Goal: Check status: Check status

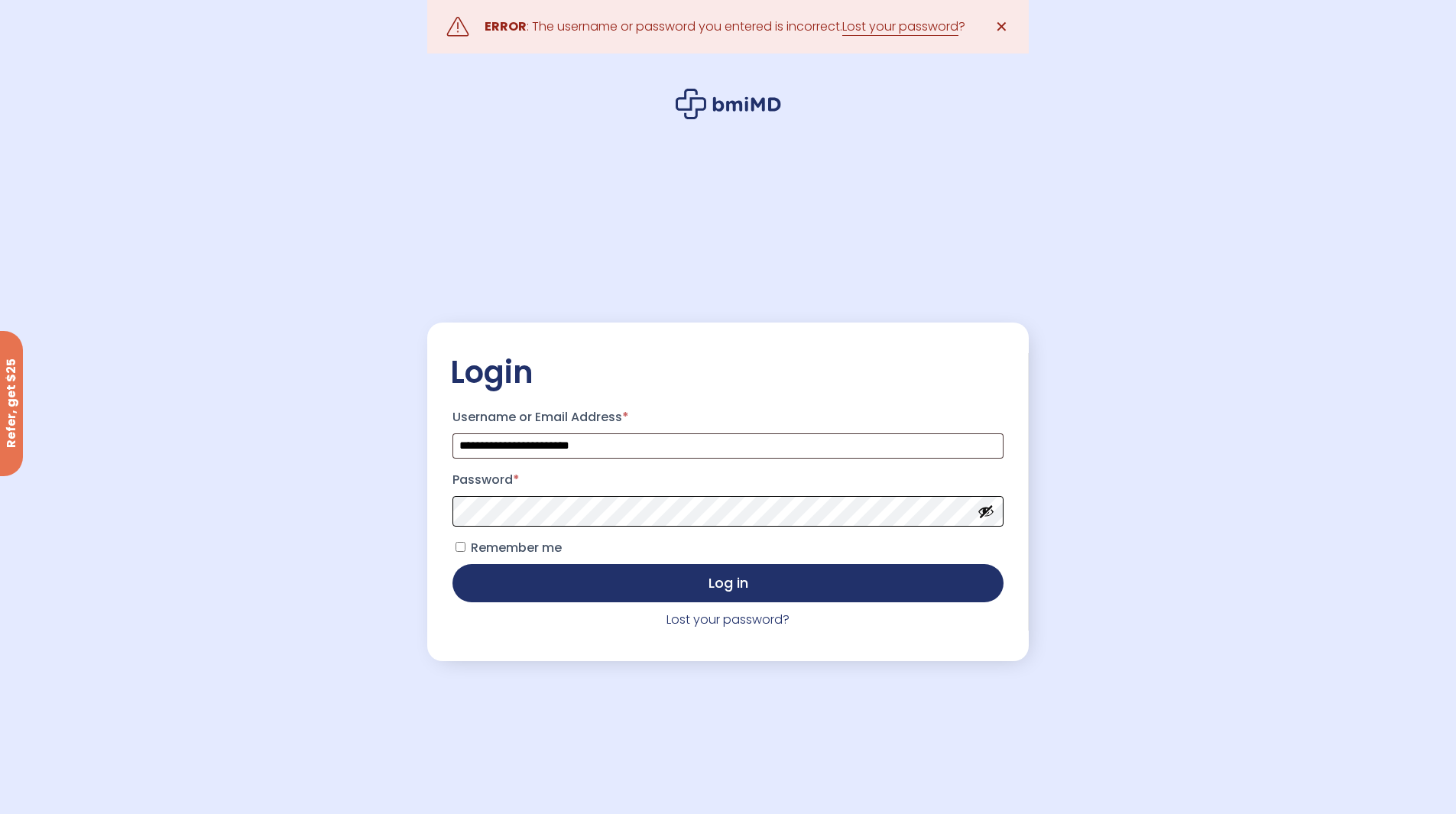
click at [452, 564] on button "Log in" at bounding box center [727, 583] width 550 height 38
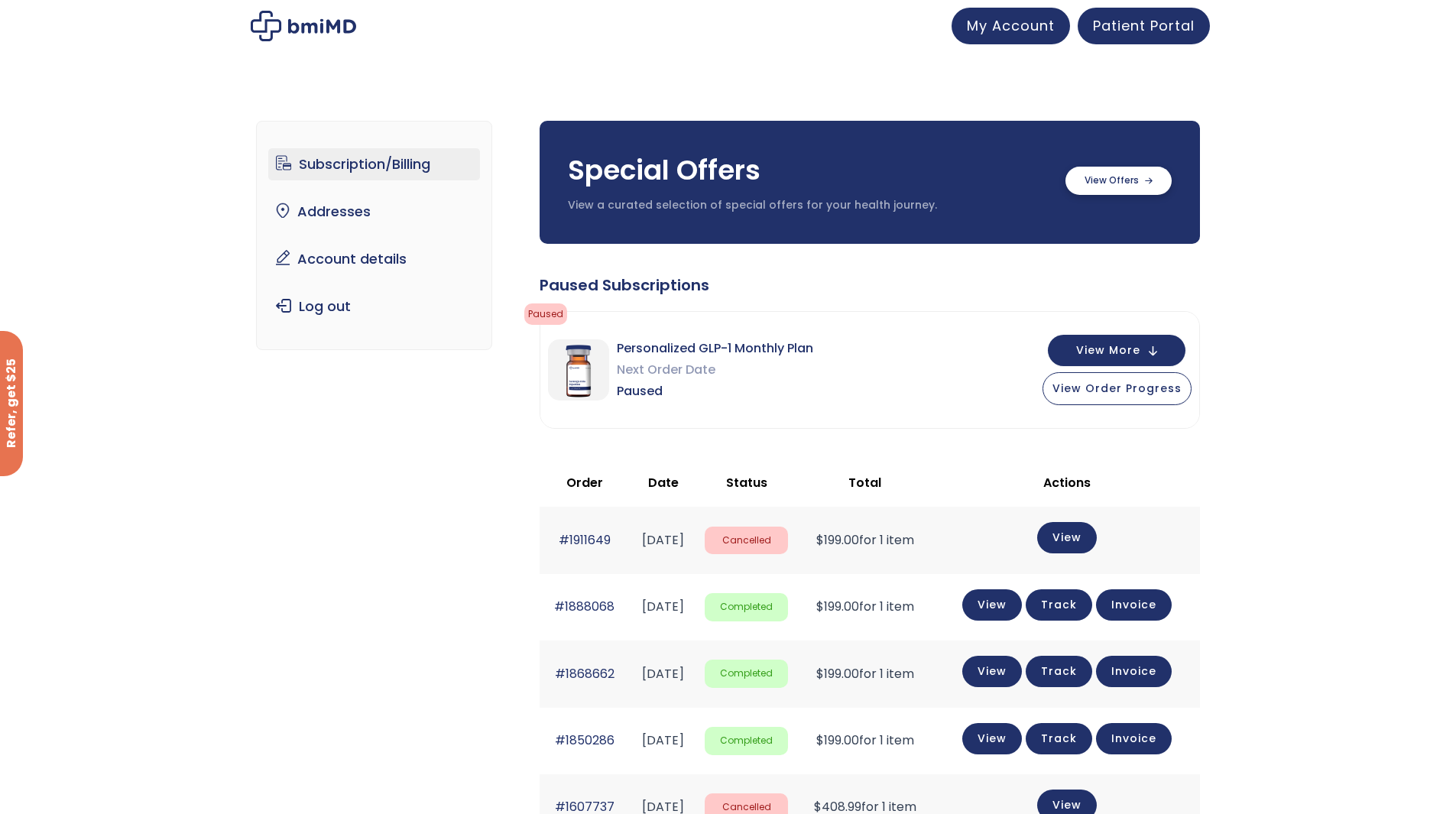
click at [1111, 180] on label at bounding box center [1118, 180] width 106 height 28
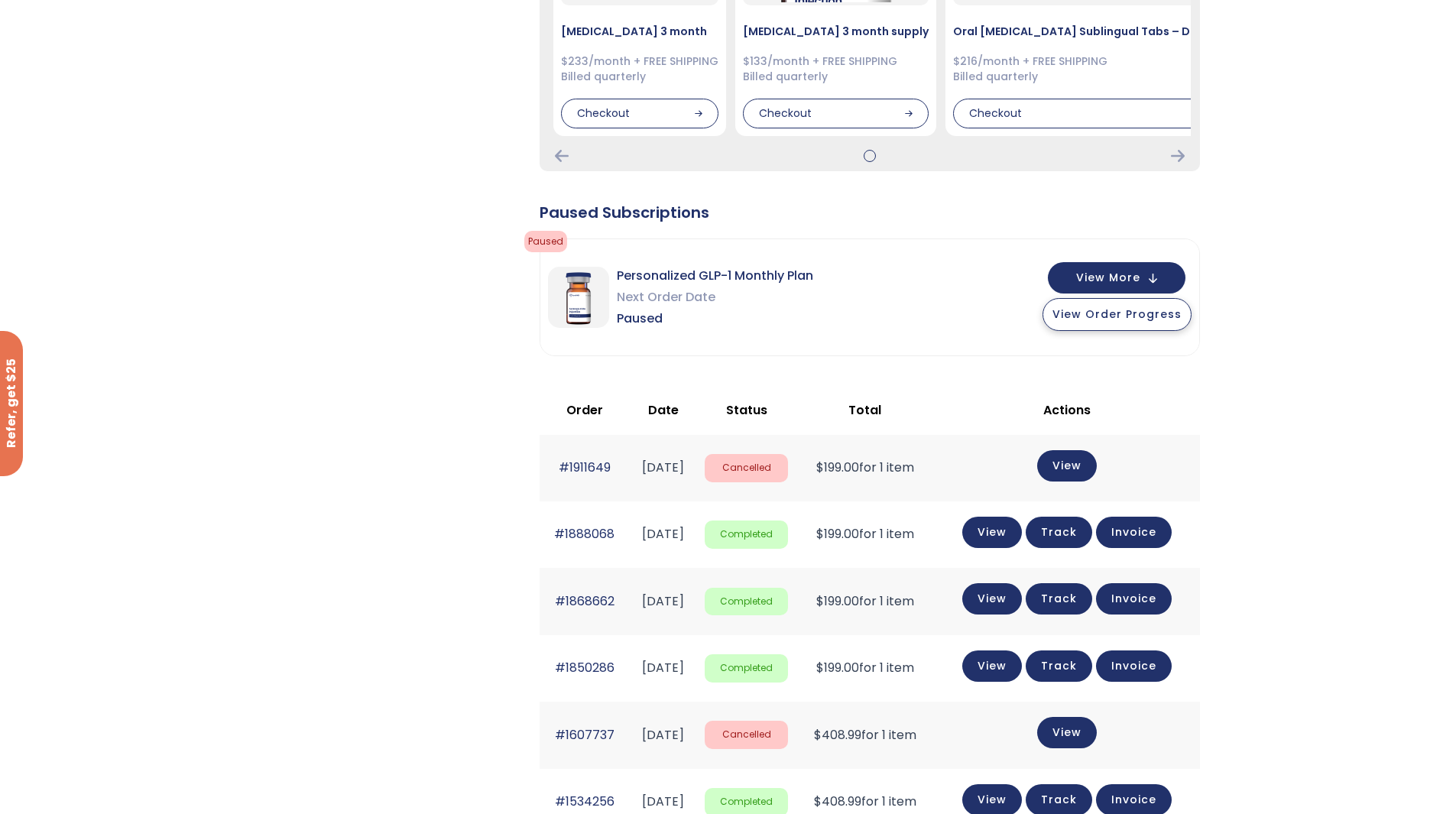
scroll to position [153, 0]
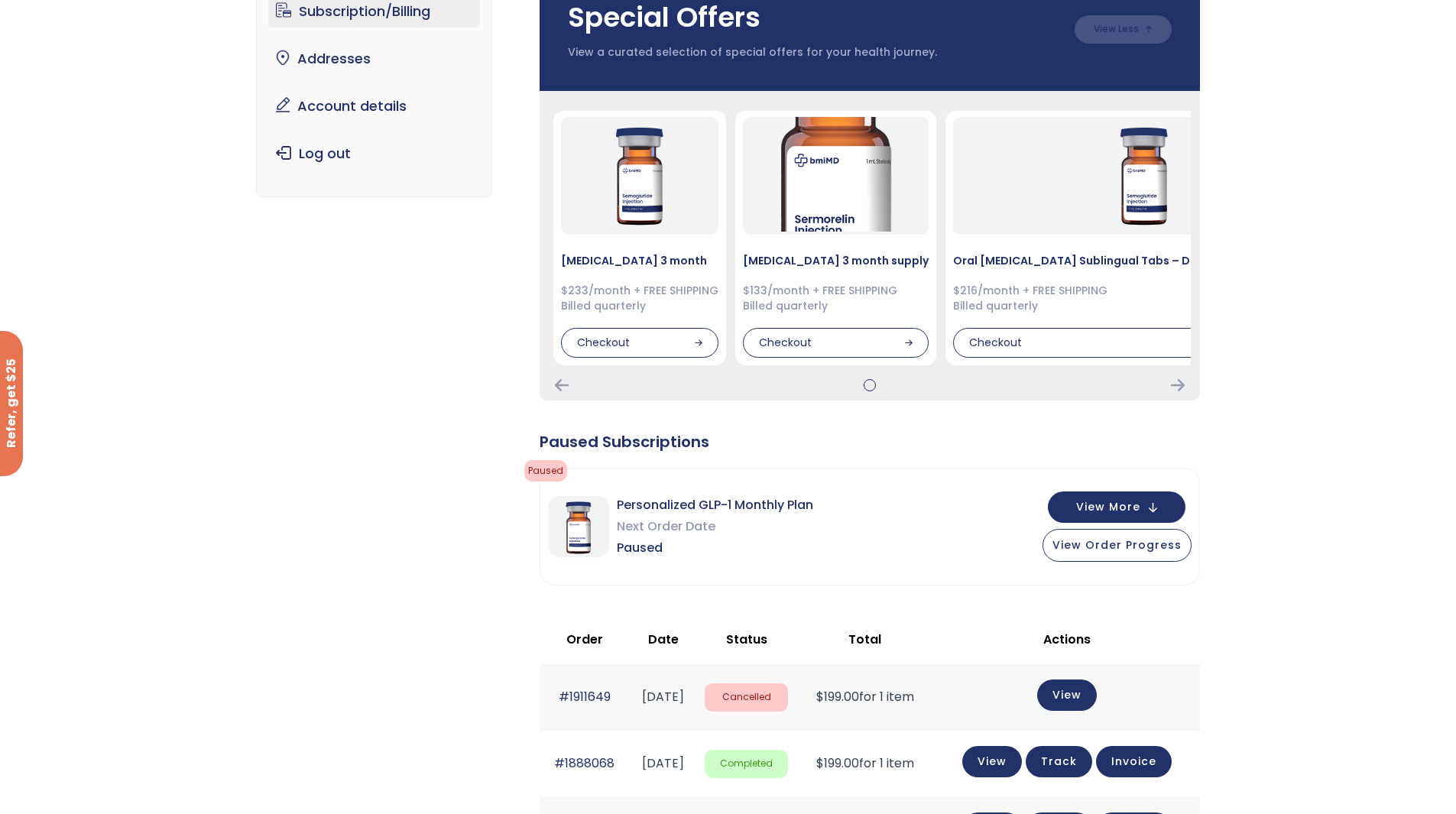
click at [1179, 393] on div "Semaglutide 3 month $233/month + FREE SHIPPING Billed quarterly Checkout Sermor…" at bounding box center [869, 246] width 660 height 309
click at [1176, 382] on icon "Next Card" at bounding box center [1177, 385] width 14 height 12
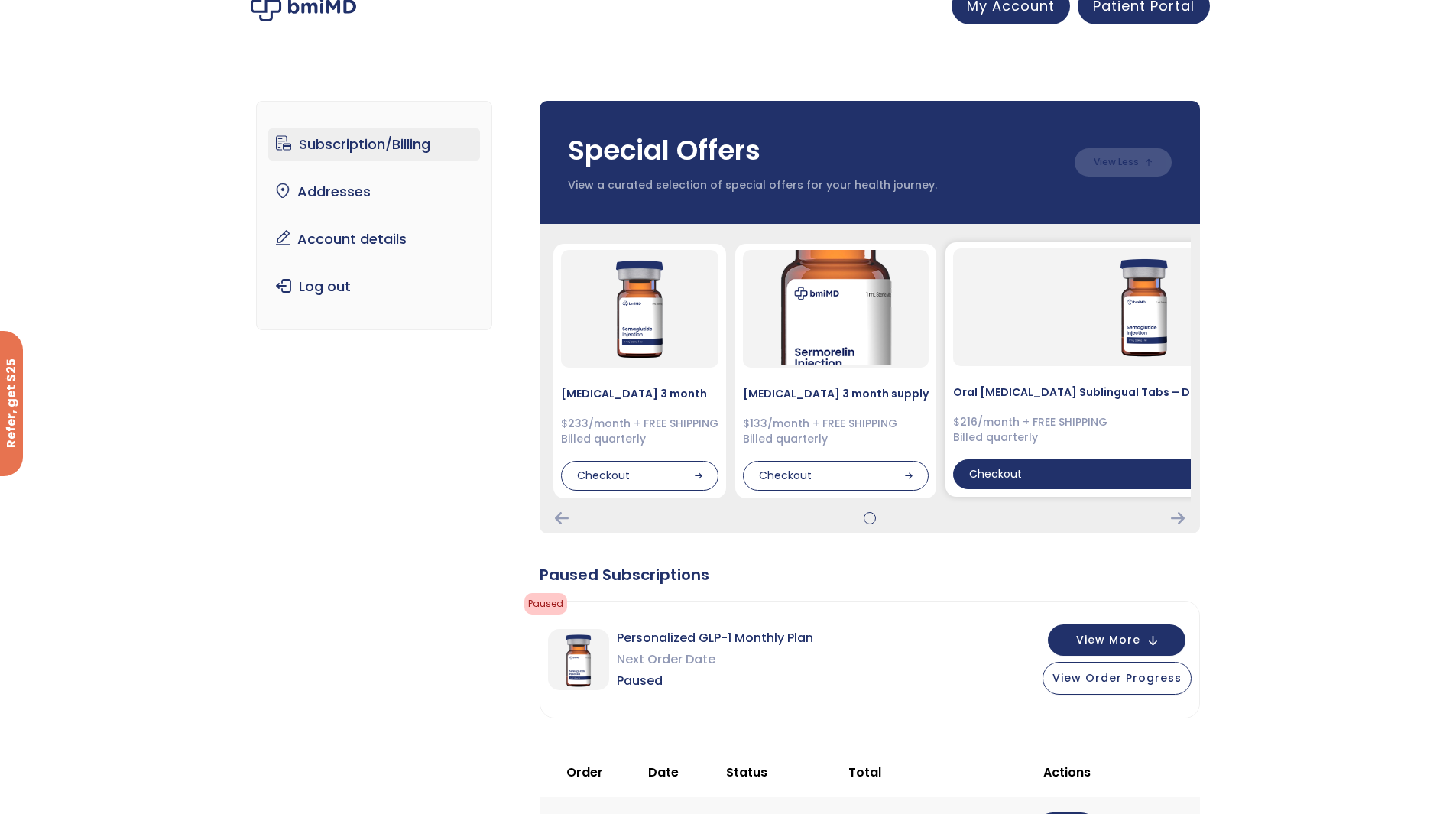
scroll to position [0, 0]
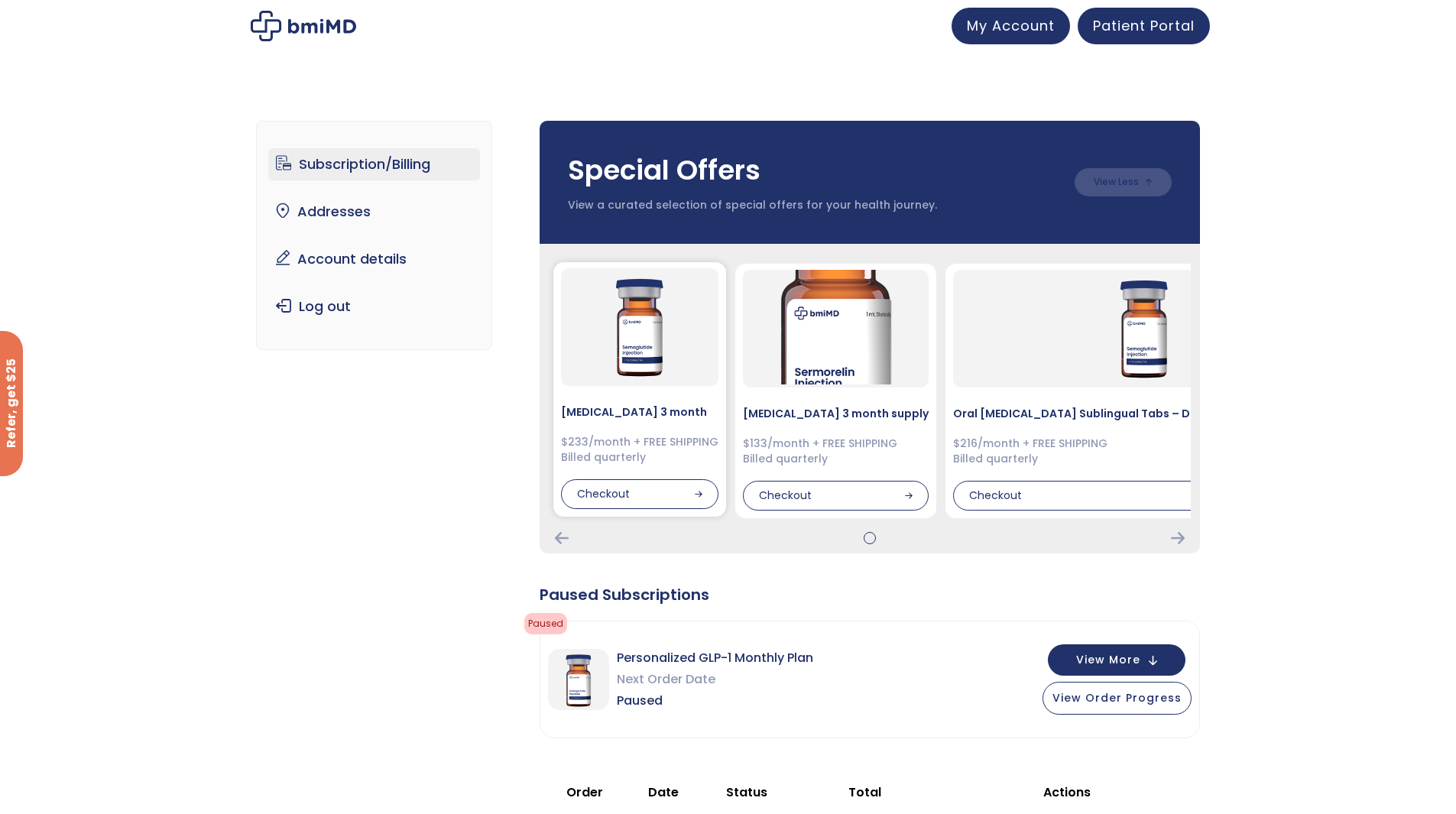
click at [679, 342] on img at bounding box center [639, 326] width 115 height 115
click at [628, 509] on div "Checkout" at bounding box center [639, 495] width 157 height 31
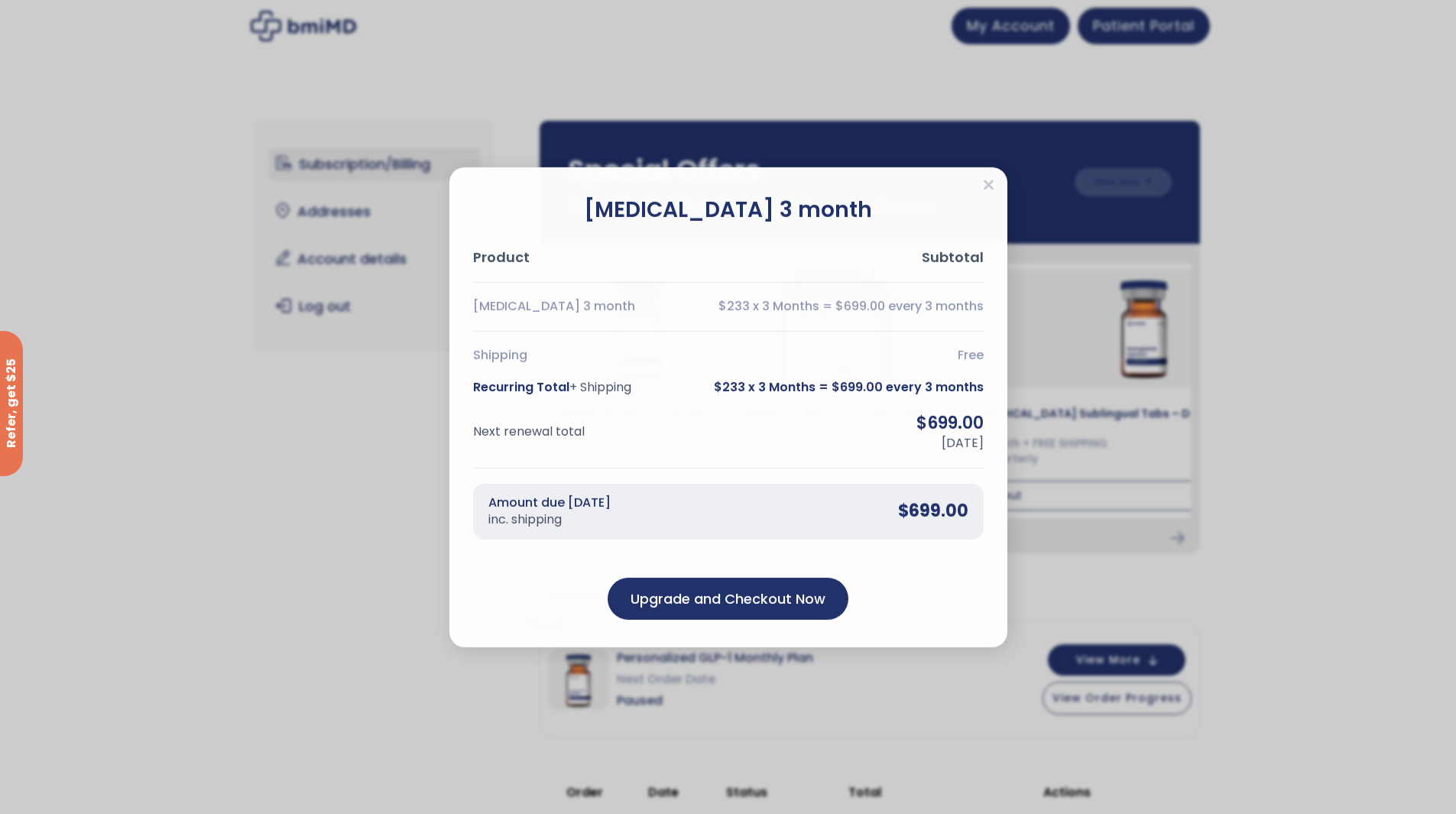
click at [368, 507] on div "Semaglutide 3 month Product Subtotal Semaglutide 3 month $233 x 3 Months = $699…" at bounding box center [728, 407] width 1456 height 814
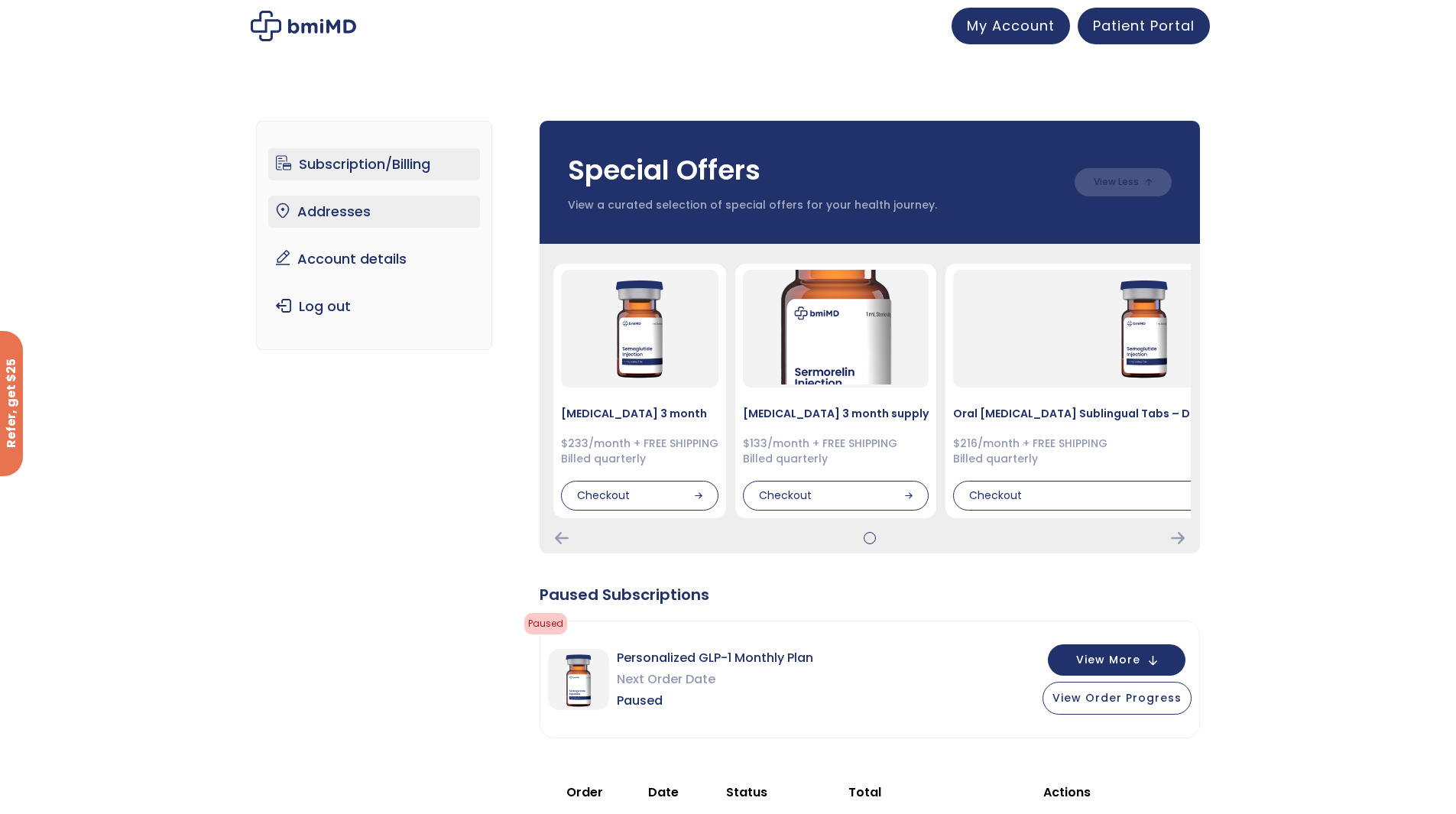
click at [405, 220] on link "Addresses" at bounding box center [374, 211] width 212 height 32
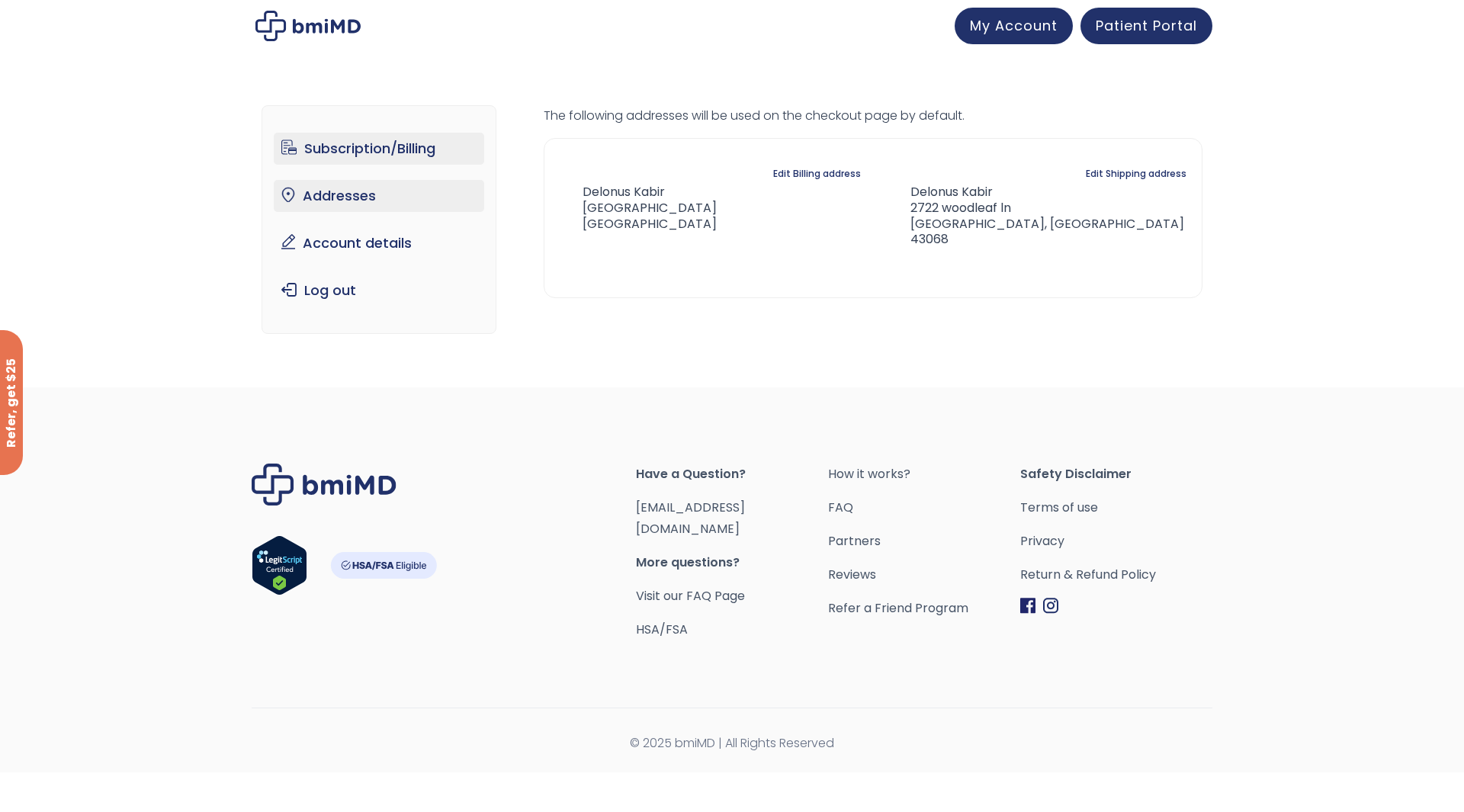
click at [391, 160] on link "Subscription/Billing" at bounding box center [379, 148] width 211 height 32
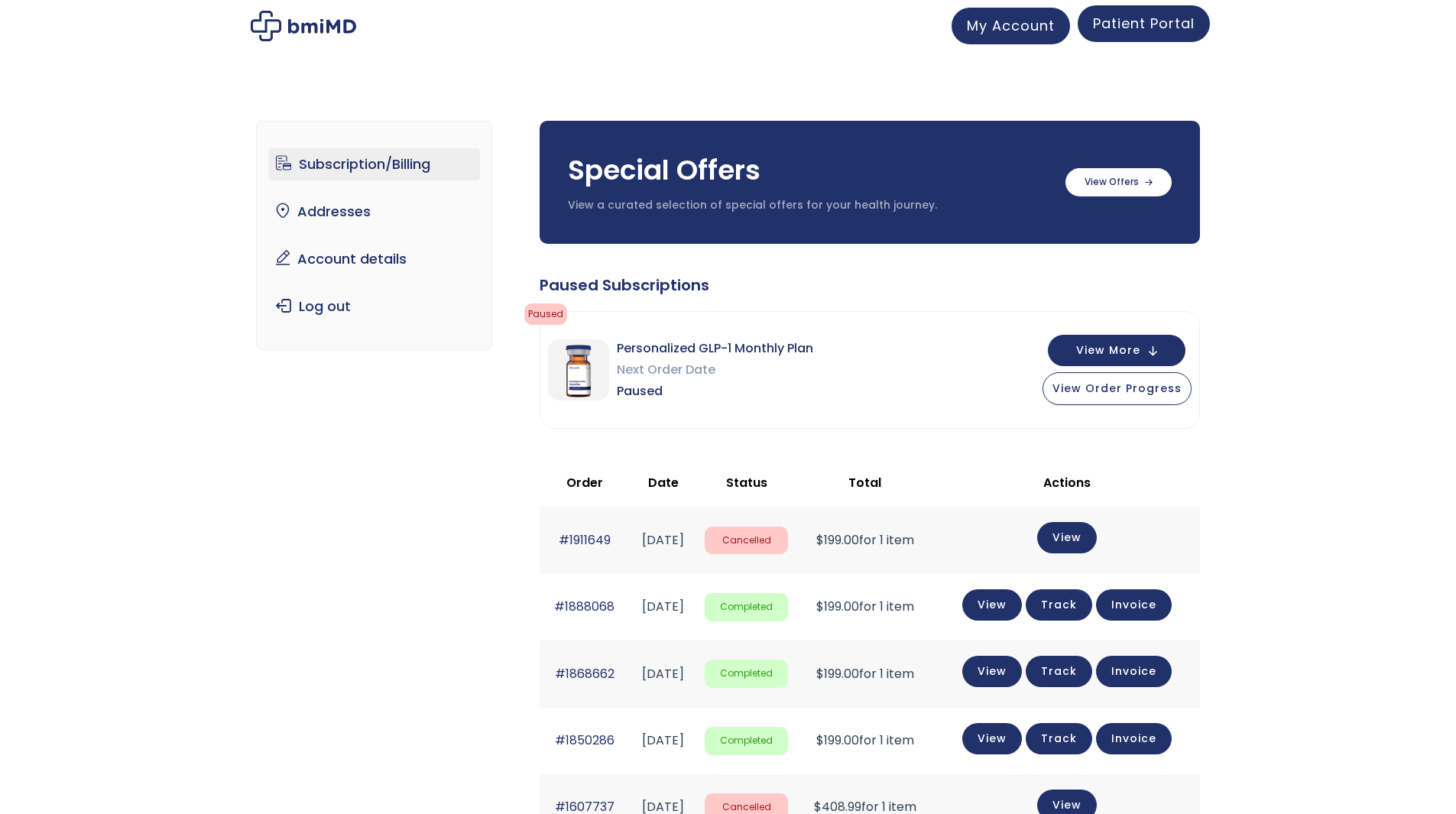
click at [1188, 29] on span "Patient Portal" at bounding box center [1144, 23] width 102 height 19
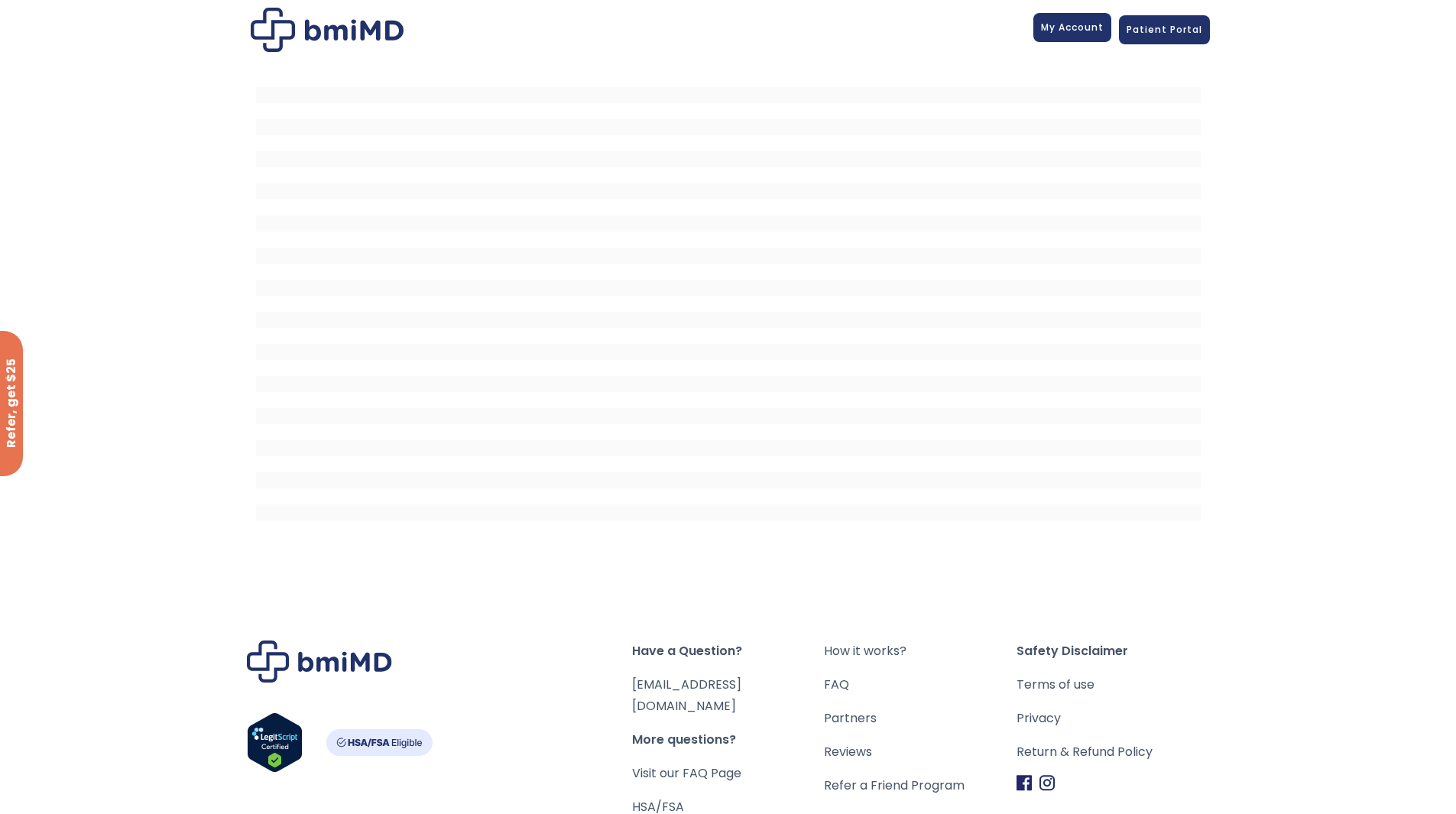
click at [1086, 35] on link "My Account" at bounding box center [1072, 27] width 78 height 29
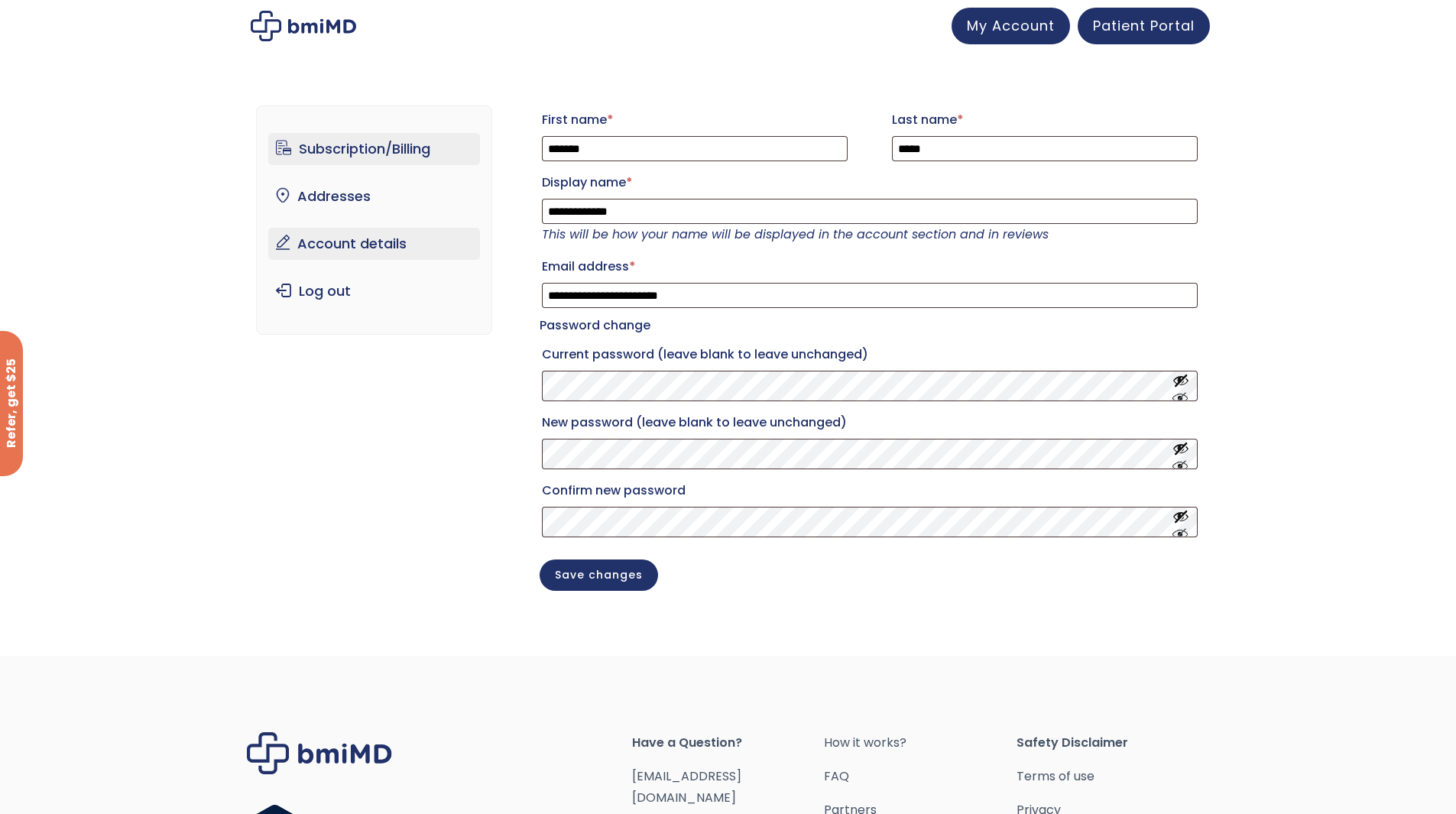
click at [349, 140] on link "Subscription/Billing" at bounding box center [374, 148] width 212 height 32
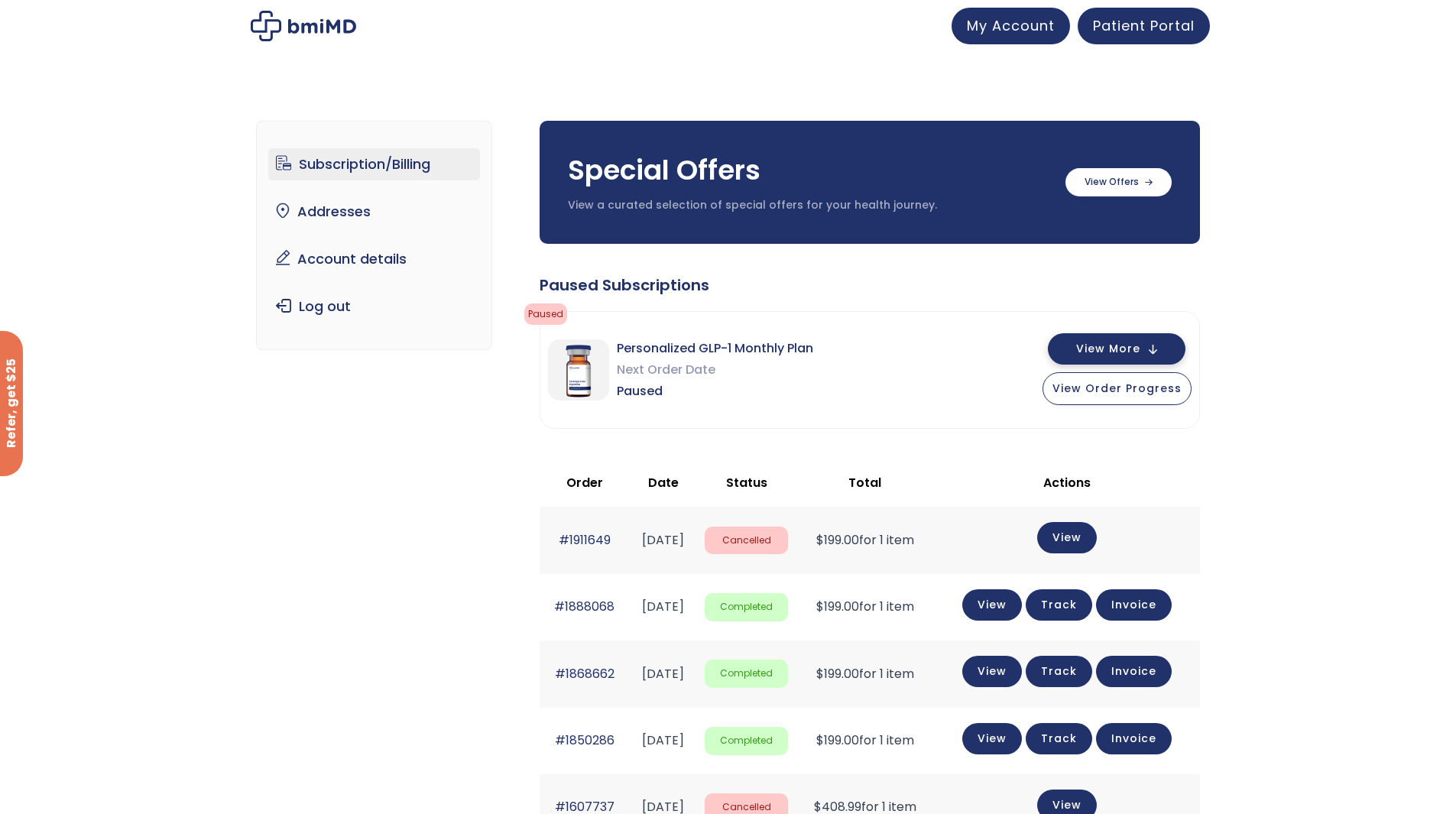
click at [1088, 357] on button "View More" at bounding box center [1116, 348] width 137 height 31
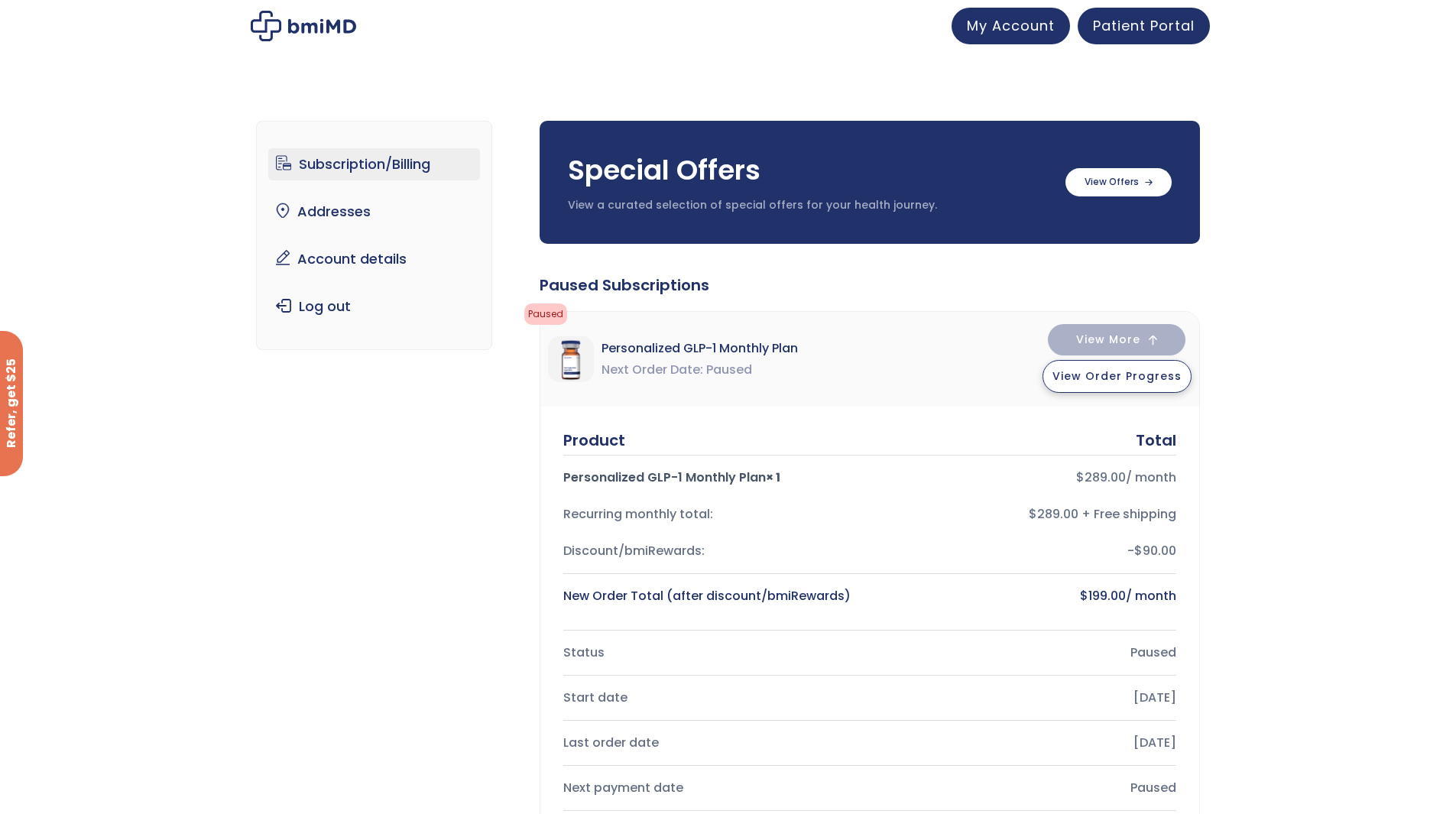
click at [1098, 387] on button "View Order Progress" at bounding box center [1117, 377] width 149 height 33
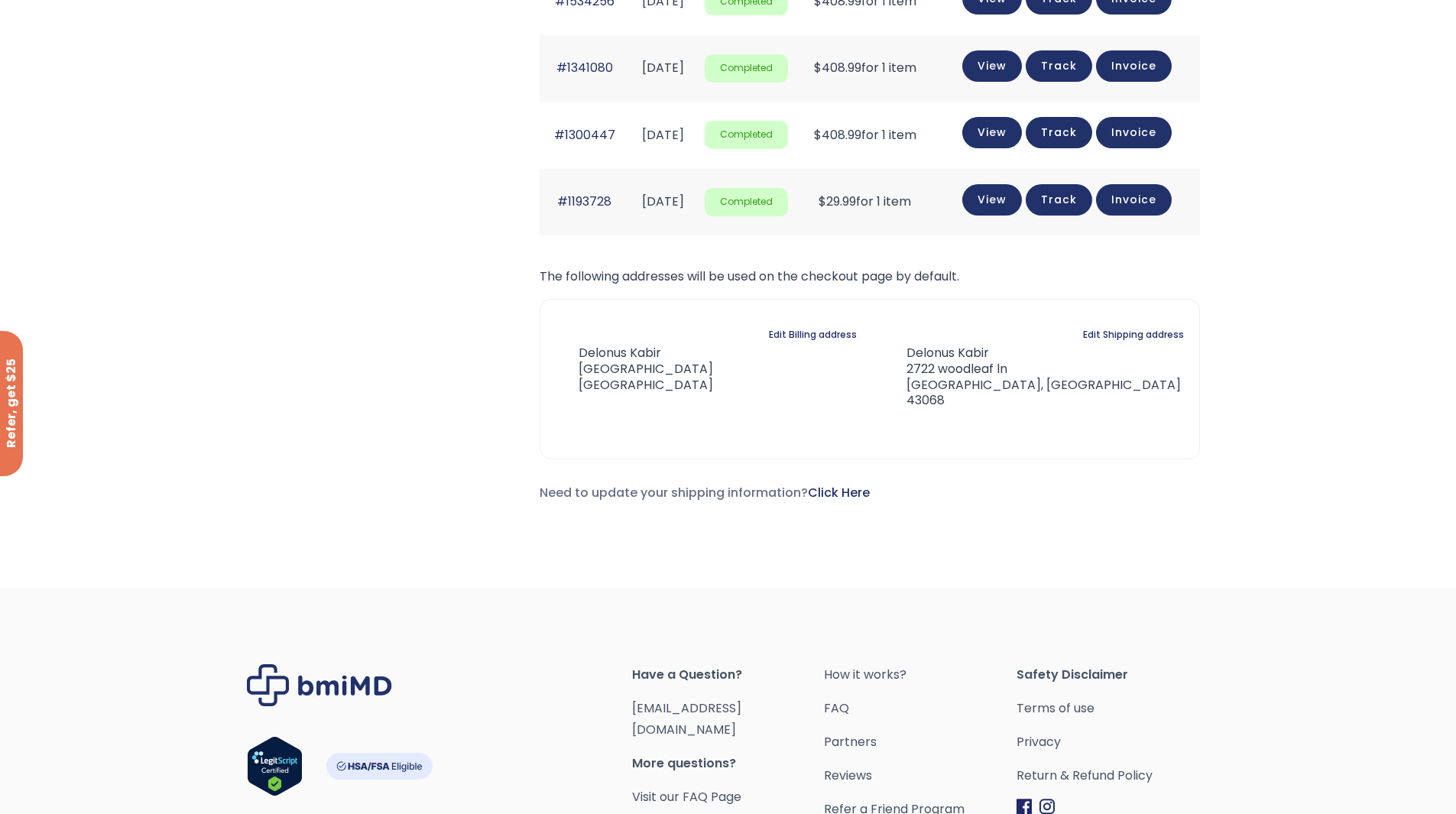
scroll to position [1515, 0]
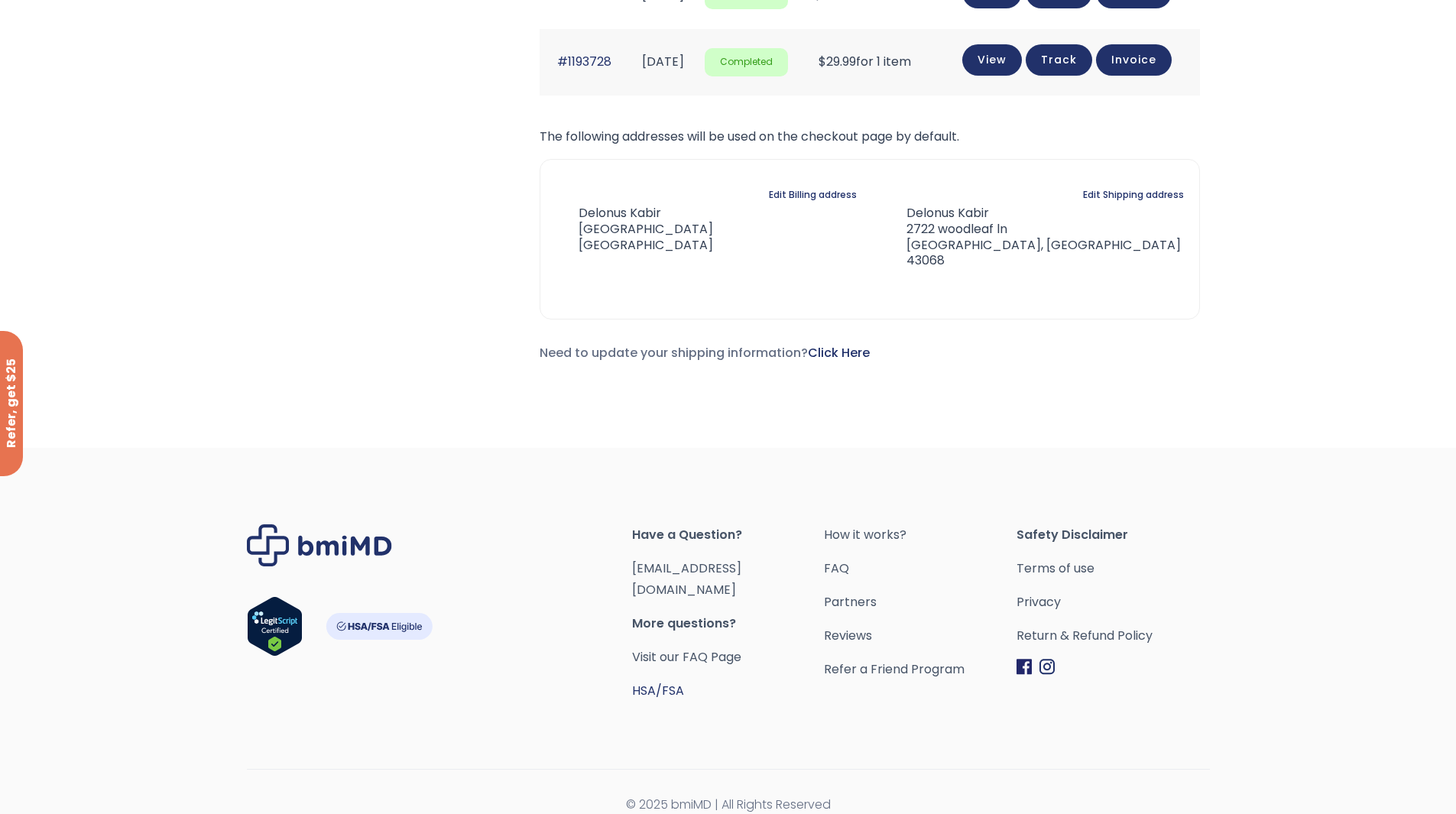
click at [662, 681] on link "HSA/FSA" at bounding box center [658, 689] width 52 height 17
